Goal: Task Accomplishment & Management: Use online tool/utility

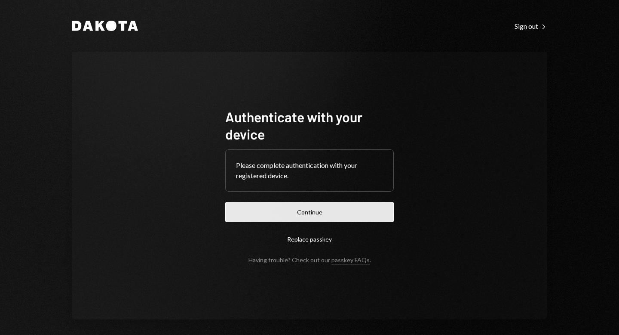
click at [319, 203] on button "Continue" at bounding box center [309, 212] width 169 height 20
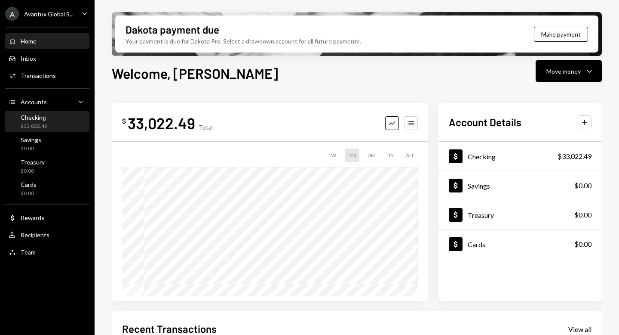
click at [44, 126] on div "$33,022.49" at bounding box center [34, 126] width 27 height 7
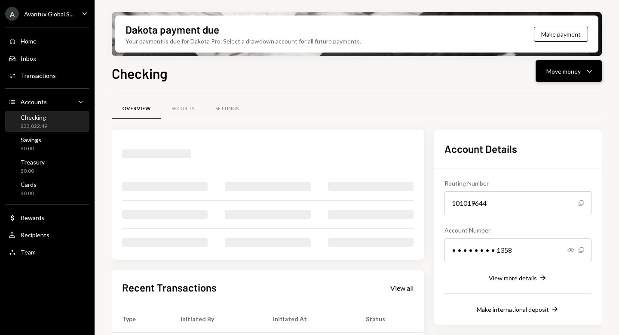
click at [562, 71] on div "Move money" at bounding box center [564, 71] width 34 height 9
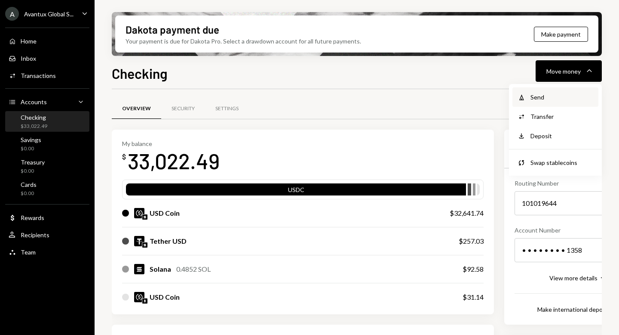
click at [551, 97] on div "Send" at bounding box center [562, 96] width 63 height 9
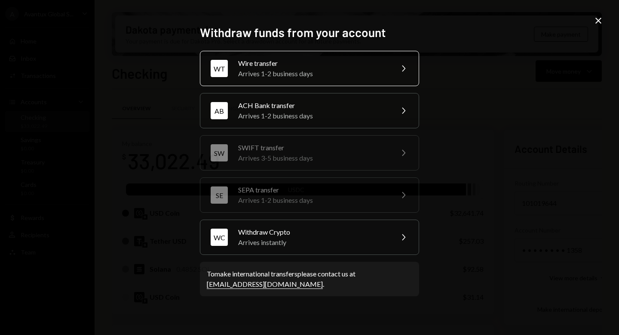
click at [283, 74] on div "Arrives 1-2 business days" at bounding box center [313, 73] width 150 height 10
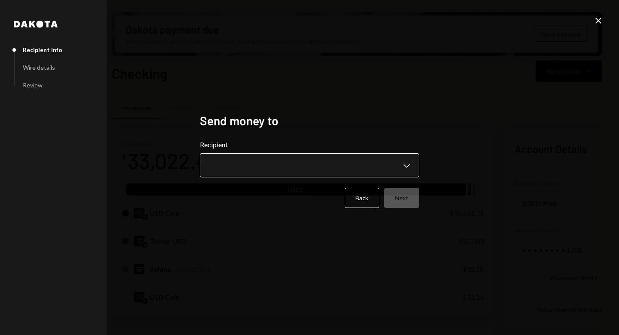
click at [408, 166] on body "A Avantux Global S... Caret Down Home Home Inbox Inbox Activities Transactions …" at bounding box center [309, 167] width 619 height 335
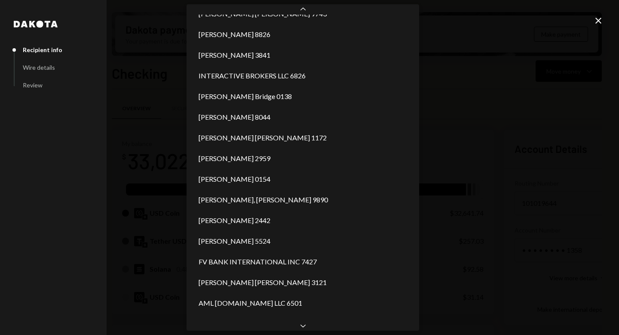
scroll to position [510, 0]
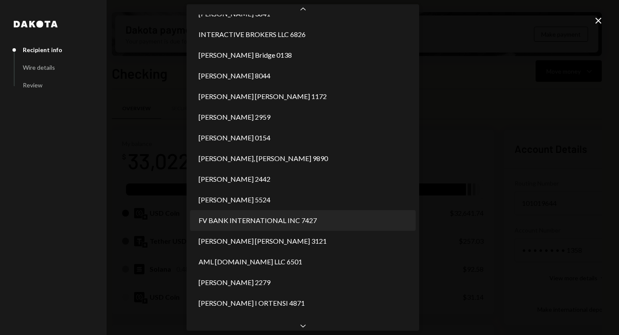
select select "**********"
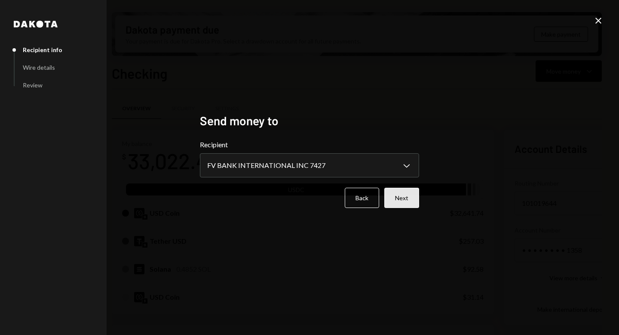
click at [400, 194] on button "Next" at bounding box center [401, 197] width 35 height 20
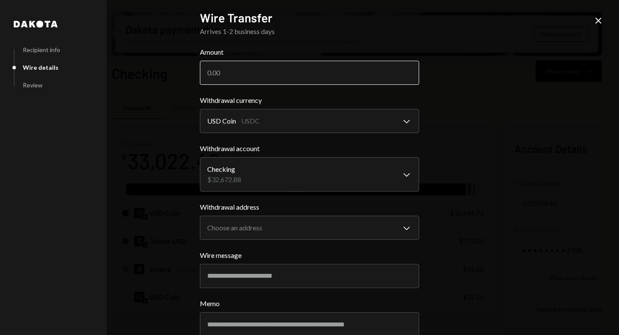
click at [264, 64] on input "Amount" at bounding box center [309, 73] width 219 height 24
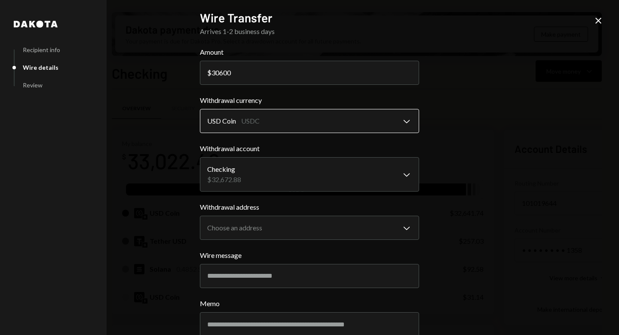
type input "30600"
click at [330, 115] on body "A Avantux Global S... Caret Down Home Home Inbox Inbox Activities Transactions …" at bounding box center [309, 167] width 619 height 335
click at [315, 173] on body "A Avantux Global S... Caret Down Home Home Inbox Inbox Activities Transactions …" at bounding box center [309, 167] width 619 height 335
click at [316, 230] on body "A Avantux Global S... Caret Down Home Home Inbox Inbox Activities Transactions …" at bounding box center [309, 167] width 619 height 335
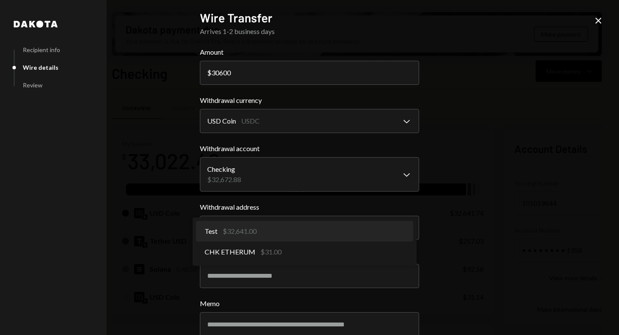
select select "**********"
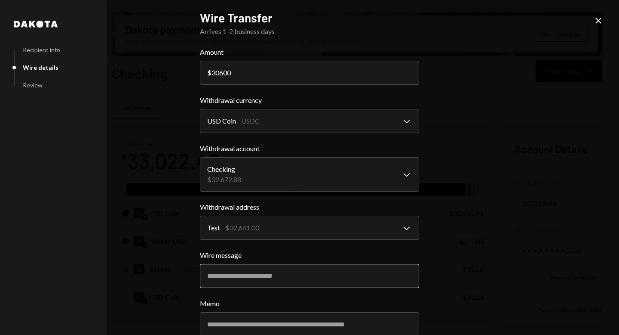
click at [279, 285] on input "Wire message" at bounding box center [309, 276] width 219 height 24
paste input "**********"
type input "**********"
click at [475, 258] on div "**********" at bounding box center [309, 167] width 619 height 335
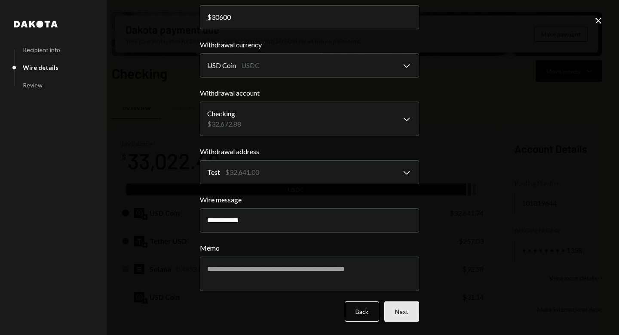
click at [399, 315] on button "Next" at bounding box center [401, 311] width 35 height 20
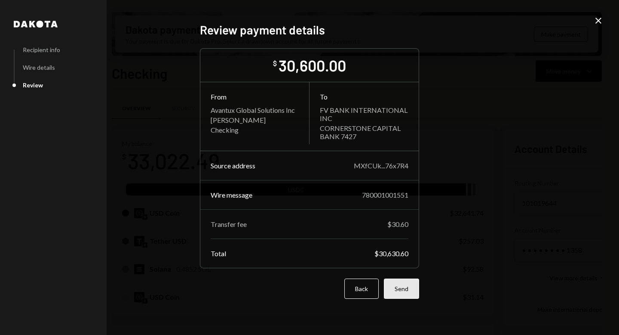
click at [405, 294] on button "Send" at bounding box center [401, 288] width 35 height 20
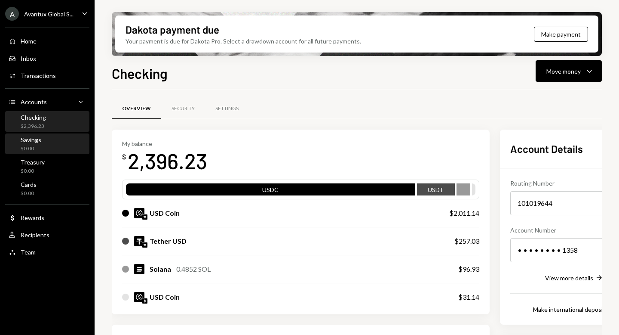
click at [32, 145] on div "$0.00" at bounding box center [31, 148] width 21 height 7
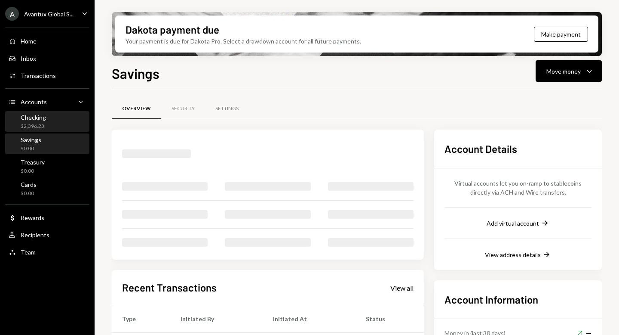
click at [32, 126] on div "$2,396.23" at bounding box center [33, 126] width 25 height 7
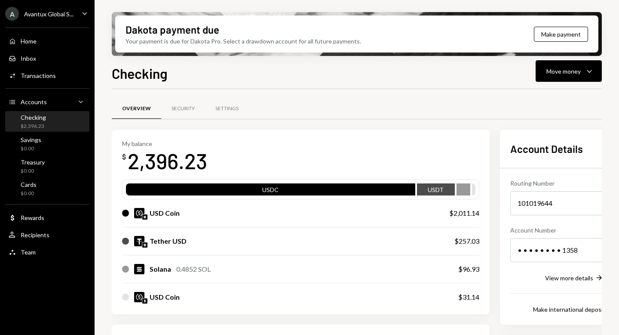
click at [49, 13] on div "Avantux Global S..." at bounding box center [48, 13] width 49 height 7
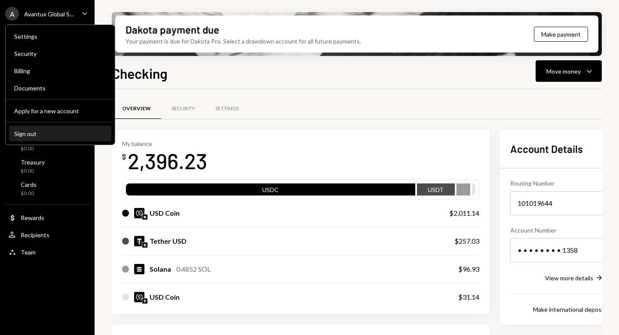
click at [42, 132] on div "Sign out" at bounding box center [60, 133] width 92 height 7
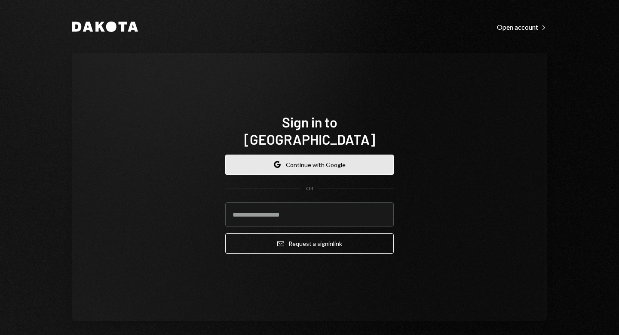
click at [291, 154] on button "Google Continue with Google" at bounding box center [309, 164] width 169 height 20
